Goal: Transaction & Acquisition: Purchase product/service

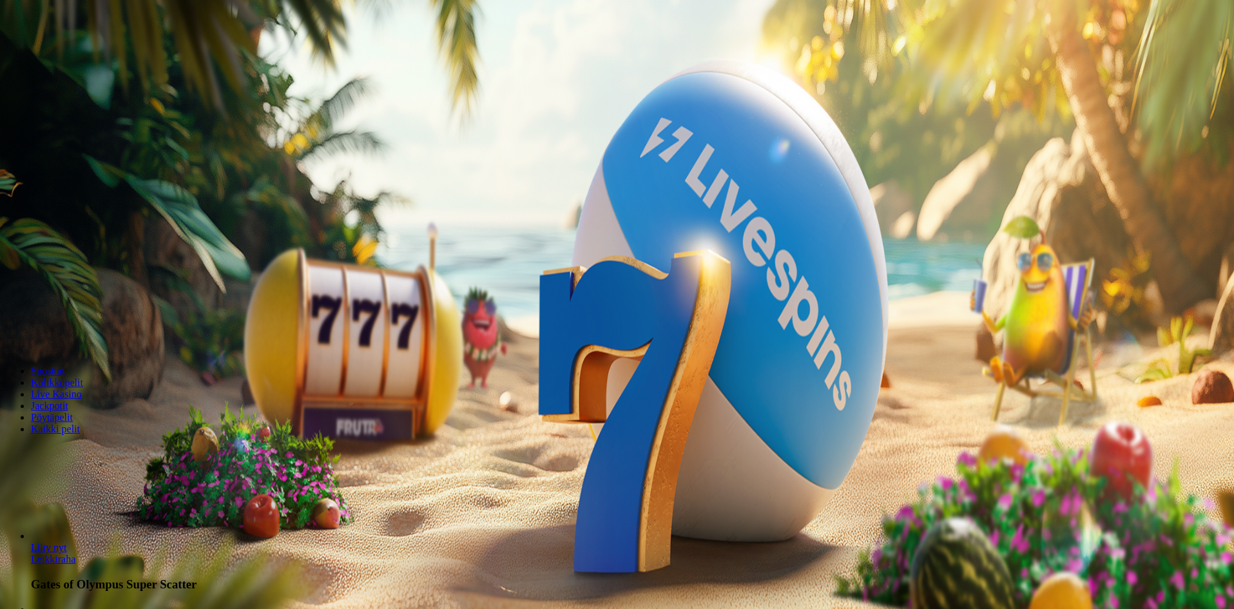
click at [103, 53] on button "Kirjaudu" at bounding box center [89, 47] width 42 height 14
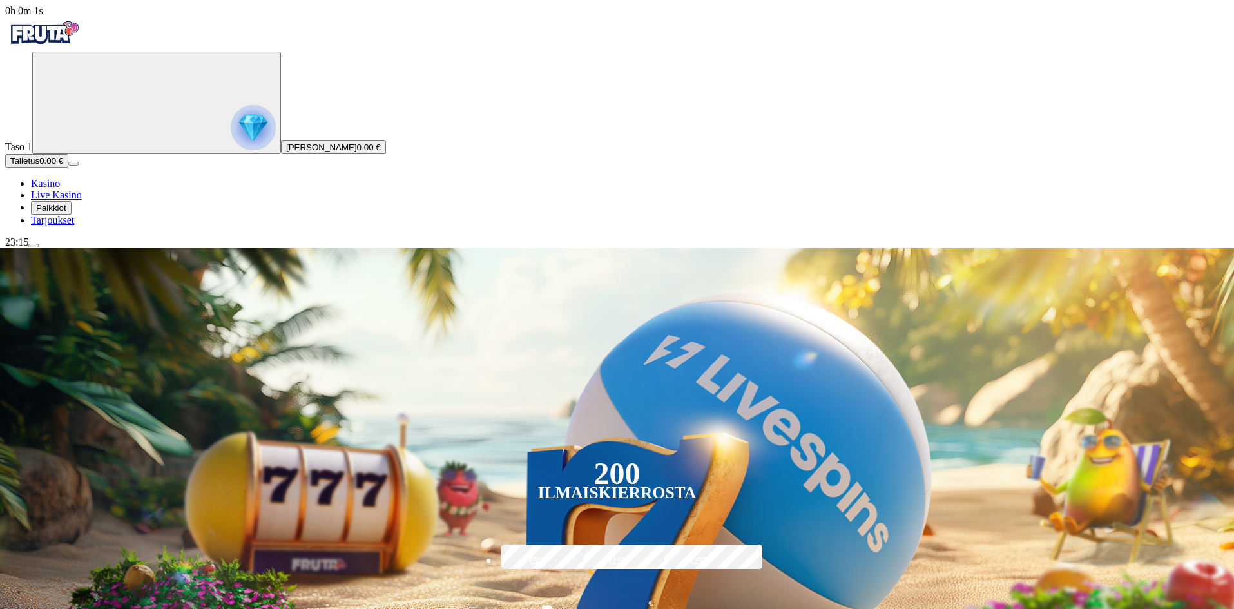
click at [39, 166] on span "Talletus" at bounding box center [24, 161] width 29 height 10
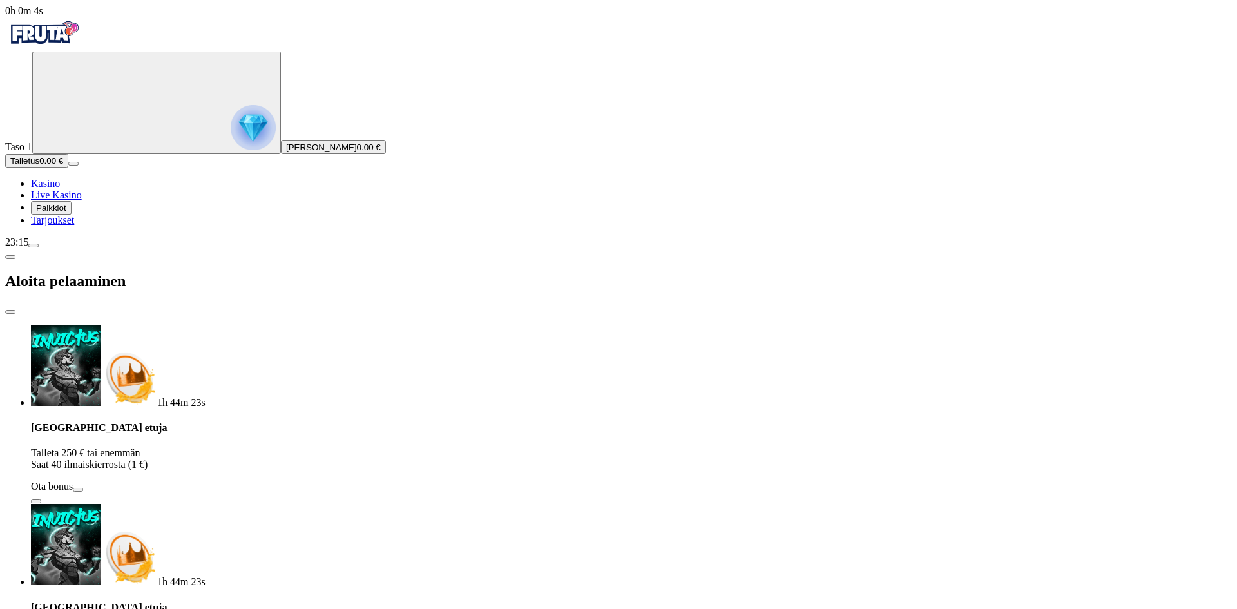
drag, startPoint x: 239, startPoint y: 259, endPoint x: 194, endPoint y: 260, distance: 45.1
type input "*"
type input "**"
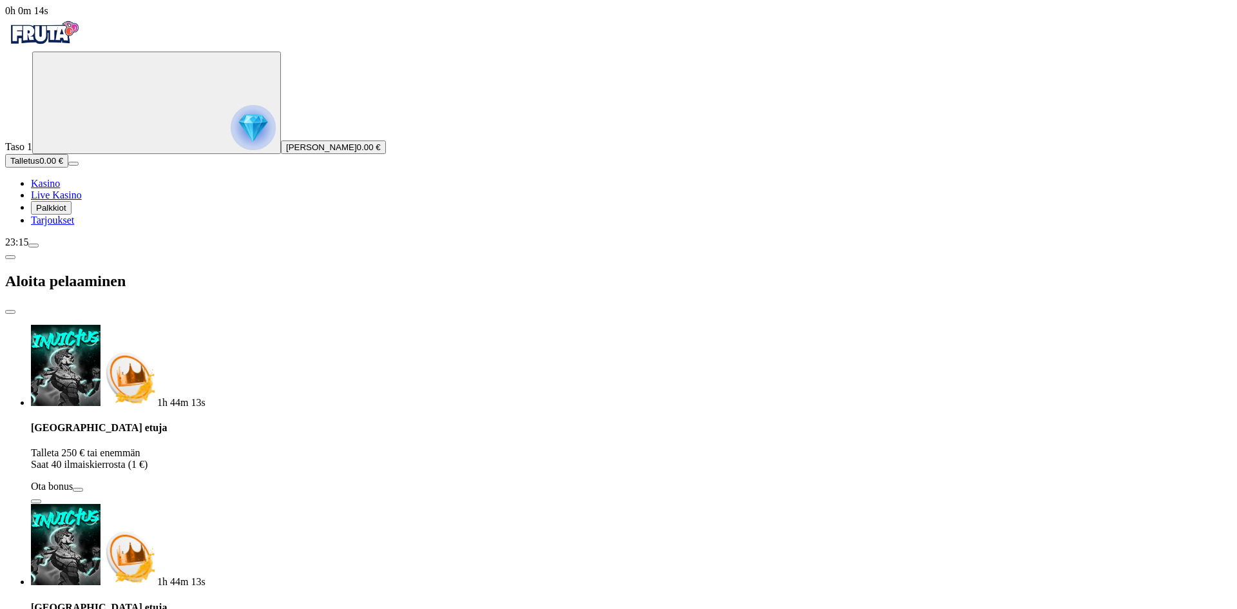
drag, startPoint x: 164, startPoint y: 371, endPoint x: 327, endPoint y: 368, distance: 163.1
drag, startPoint x: 289, startPoint y: 377, endPoint x: 374, endPoint y: 386, distance: 85.5
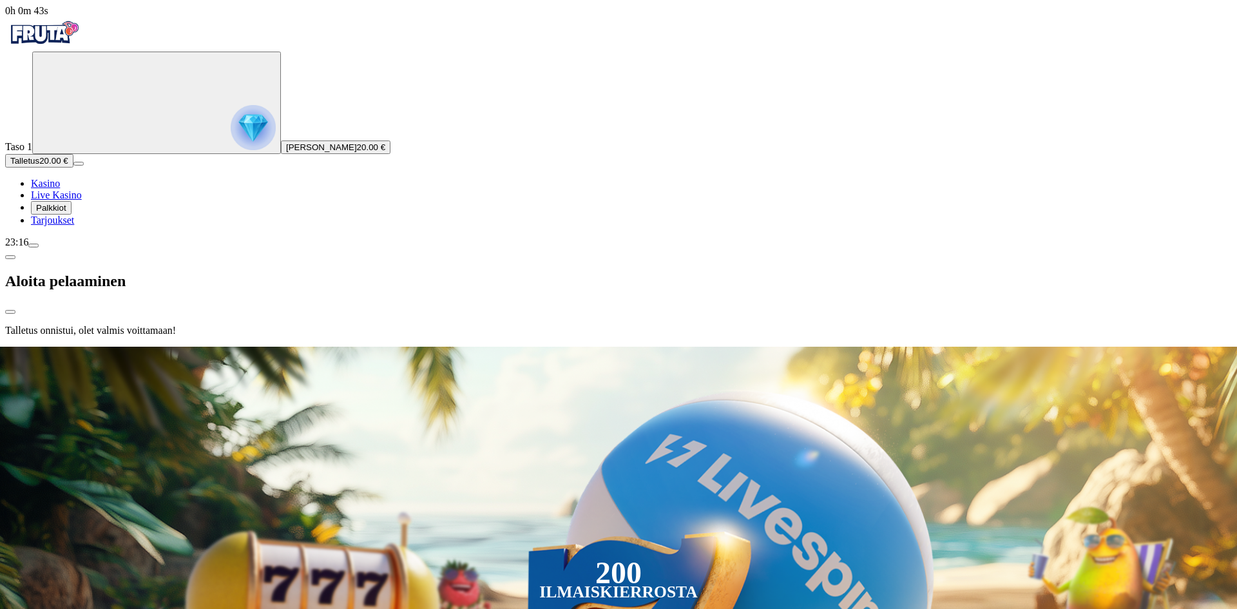
drag, startPoint x: 644, startPoint y: 484, endPoint x: 644, endPoint y: 474, distance: 10.3
click at [644, 347] on div at bounding box center [618, 347] width 1227 height 0
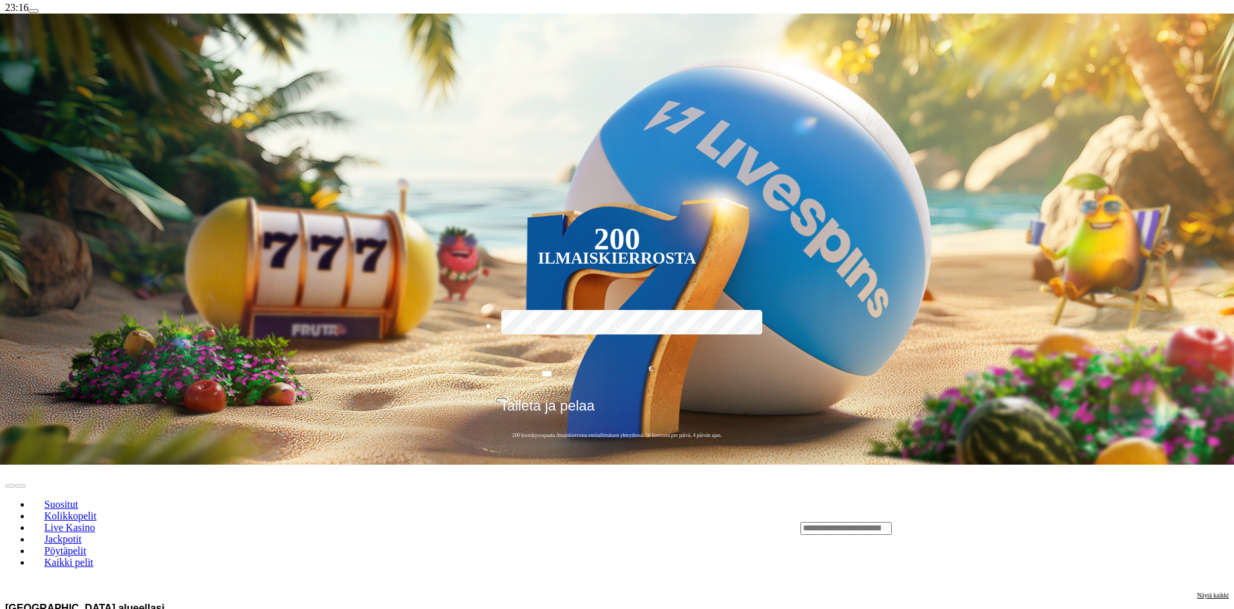
scroll to position [258, 0]
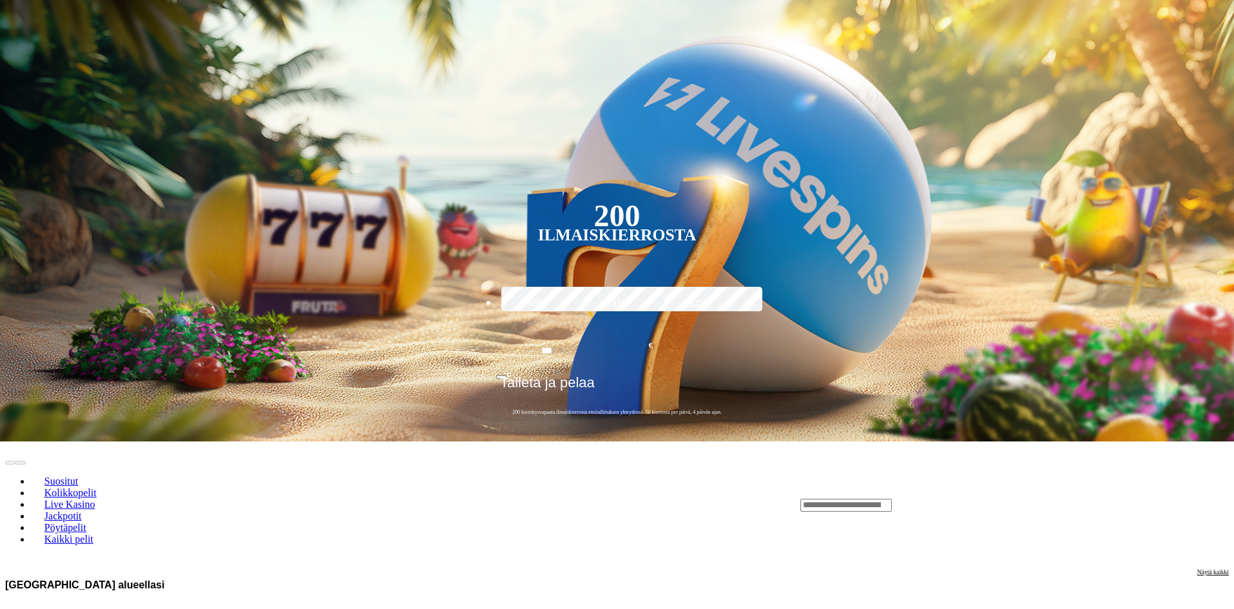
click at [888, 499] on input "Search" at bounding box center [846, 505] width 92 height 13
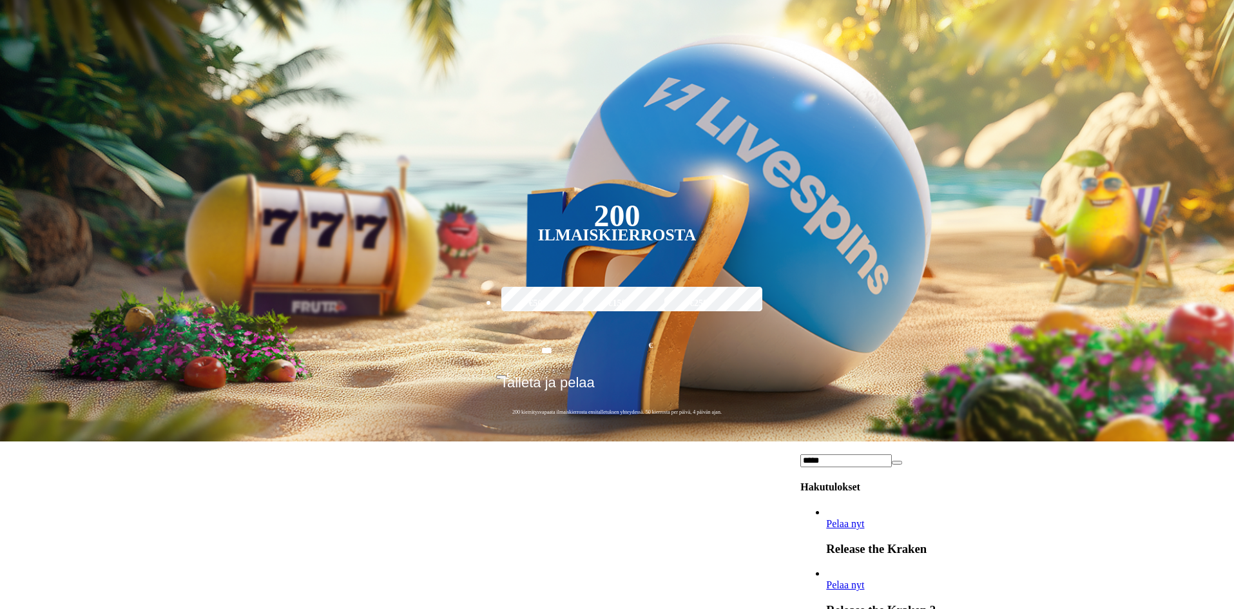
type input "*****"
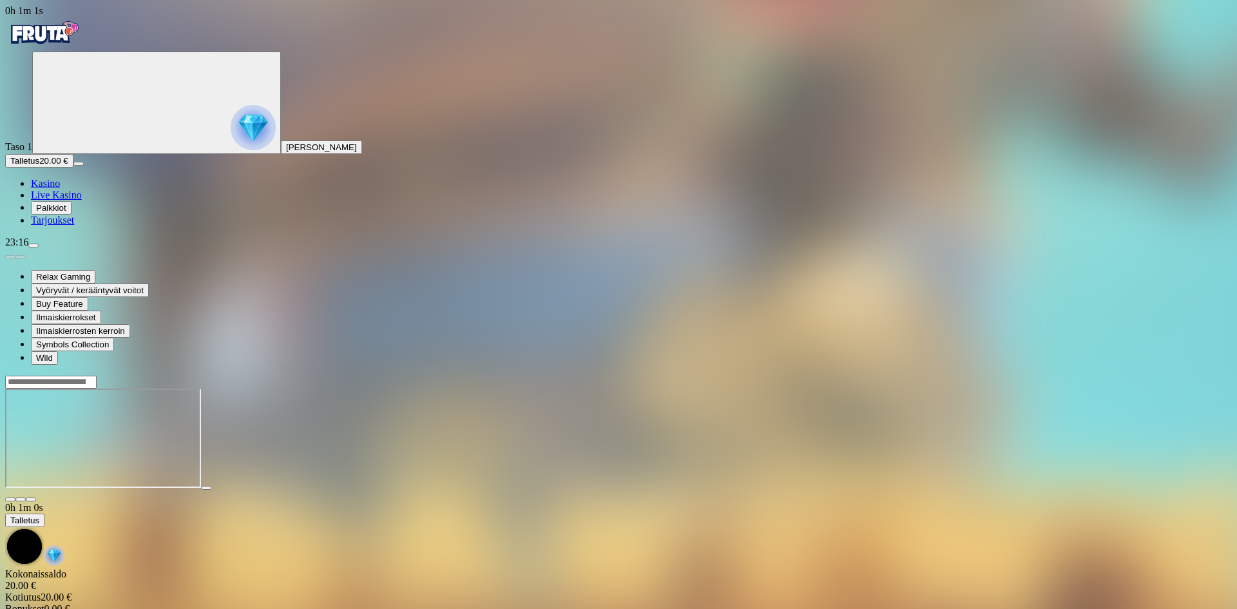
click at [31, 499] on span "fullscreen icon" at bounding box center [31, 499] width 0 height 0
click at [109, 248] on div "23:31" at bounding box center [618, 243] width 1227 height 12
click at [34, 246] on span "menu icon" at bounding box center [34, 246] width 0 height 0
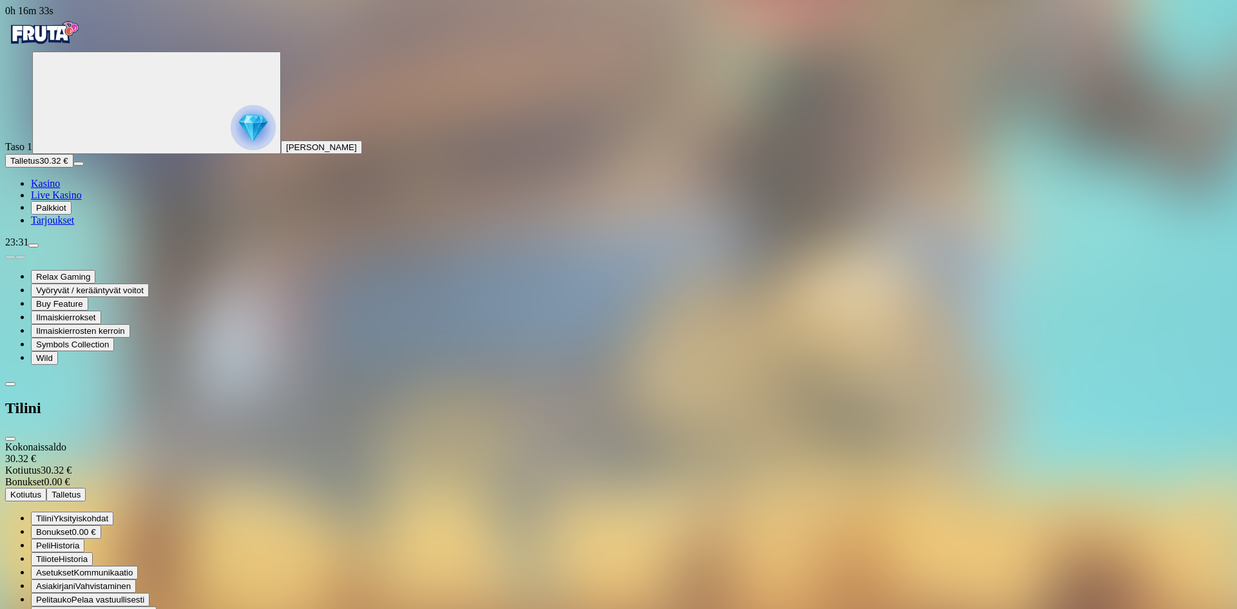
click at [41, 490] on span "Kotiutus" at bounding box center [25, 495] width 31 height 10
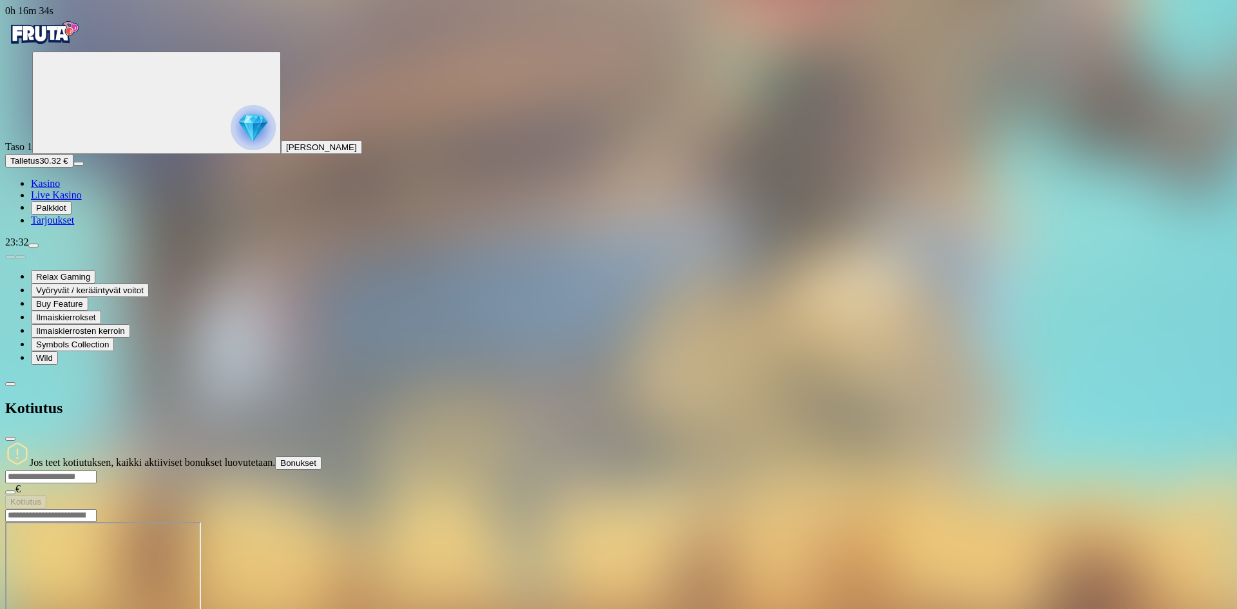
click at [97, 470] on input "number" at bounding box center [51, 476] width 92 height 13
type input "**"
click at [46, 495] on button "Kotiutus" at bounding box center [25, 502] width 41 height 14
click at [10, 439] on span "close icon" at bounding box center [10, 439] width 0 height 0
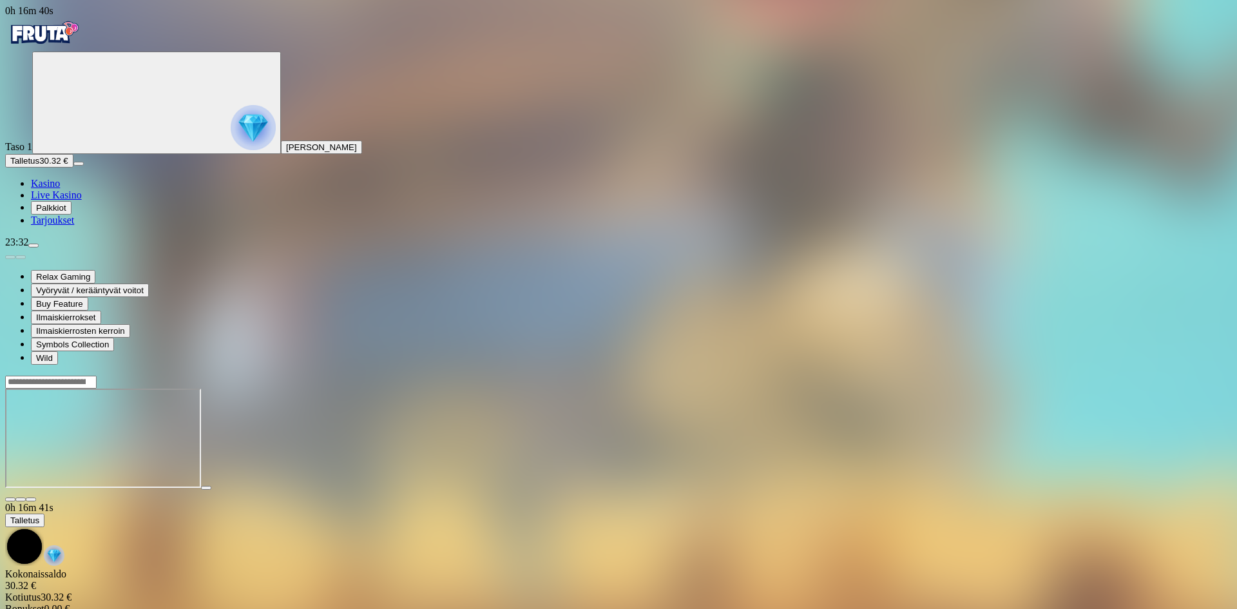
click at [159, 375] on main "0h 16m 41s Talletus [GEOGRAPHIC_DATA] 30.32 € Kotiutus 30.32 € Bonukset 0.00 € …" at bounding box center [618, 501] width 1227 height 253
click at [167, 375] on div at bounding box center [618, 438] width 1227 height 127
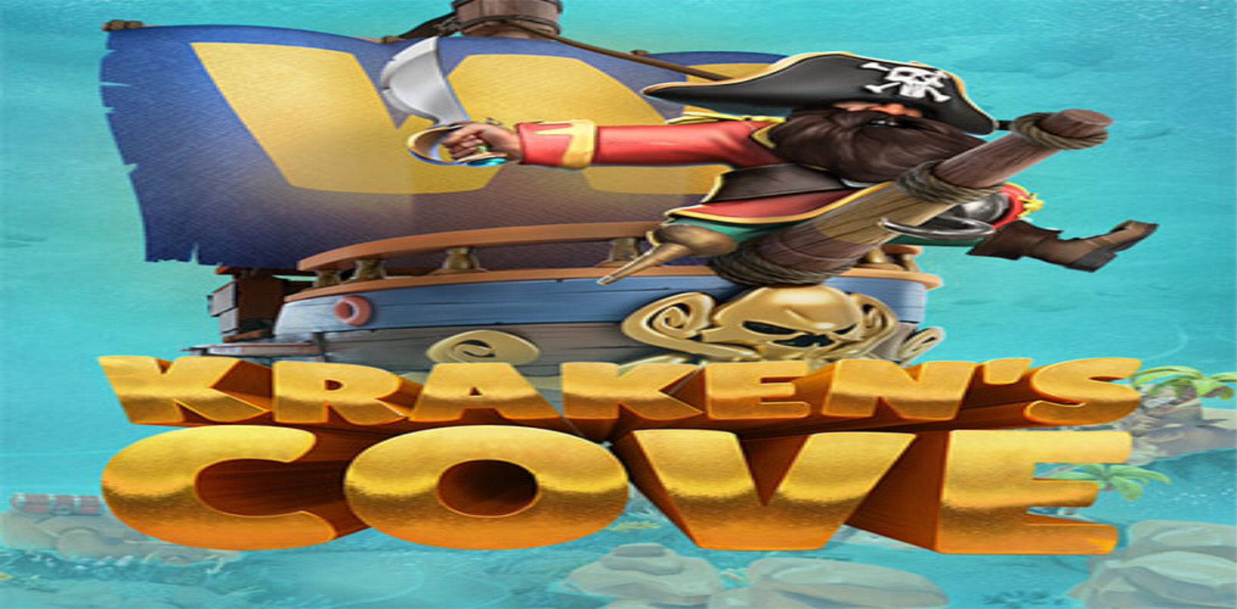
click at [31, 499] on span "fullscreen icon" at bounding box center [31, 499] width 0 height 0
click at [34, 246] on span "menu icon" at bounding box center [34, 246] width 0 height 0
